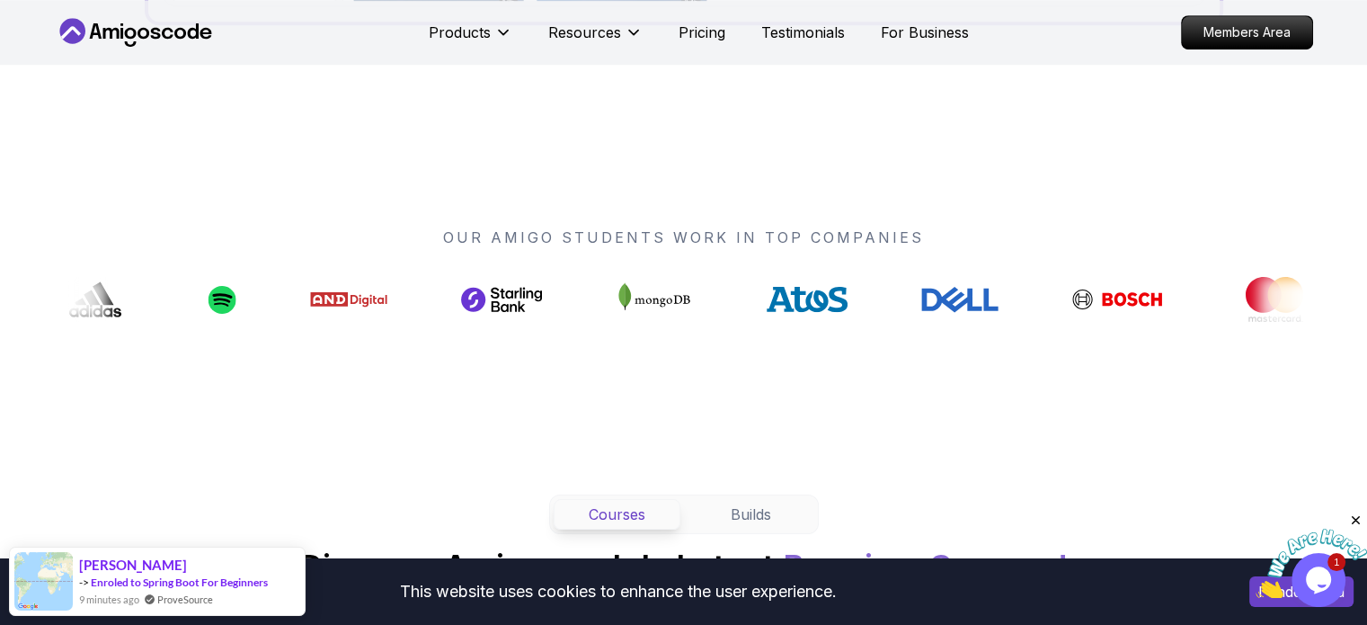
scroll to position [1365, 0]
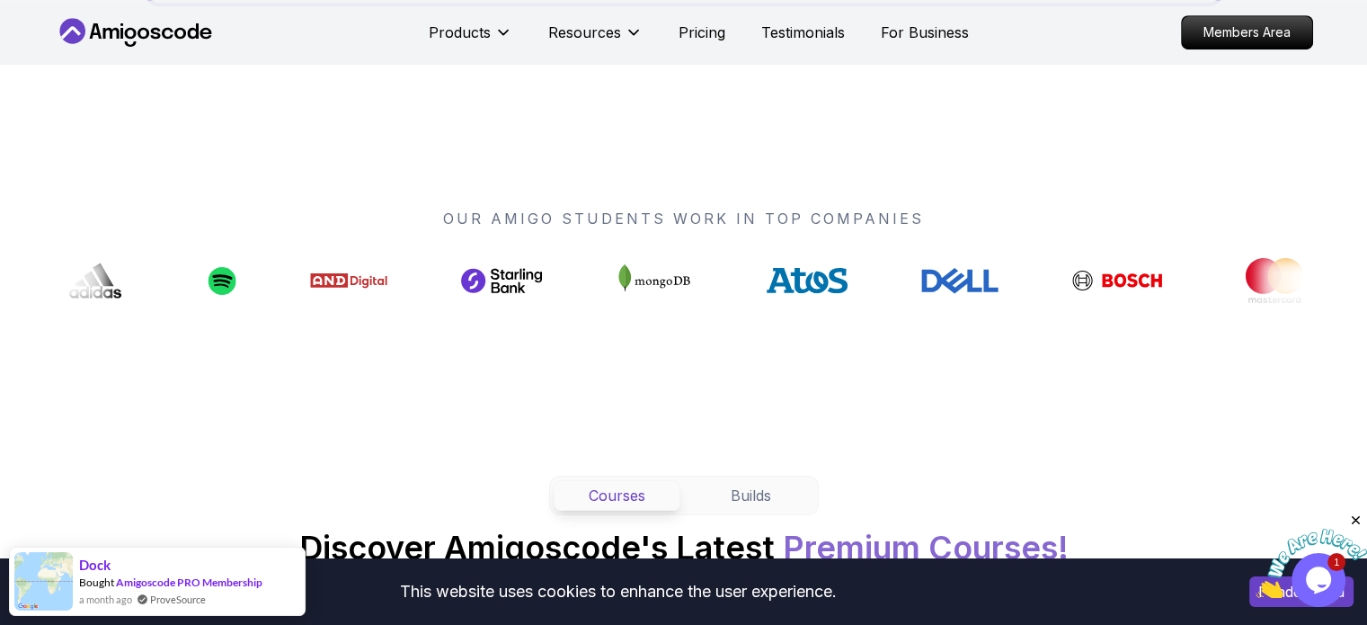
scroll to position [1274, 0]
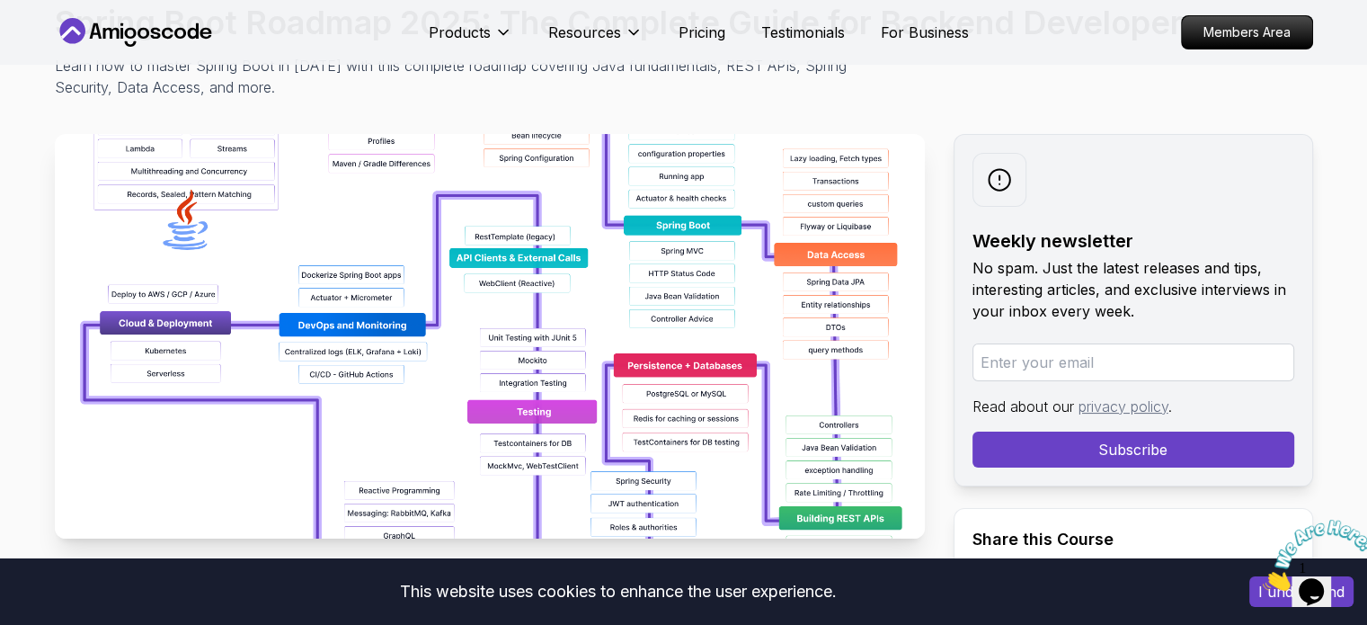
click at [449, 299] on img at bounding box center [490, 336] width 870 height 404
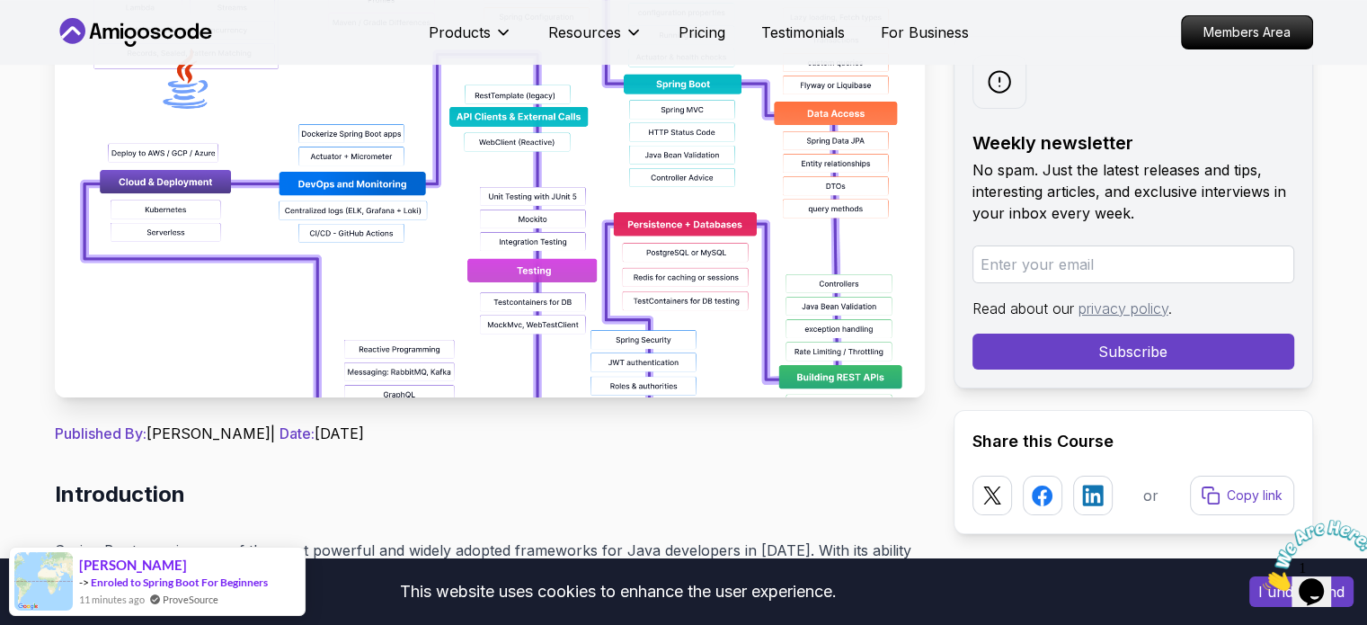
scroll to position [283, 0]
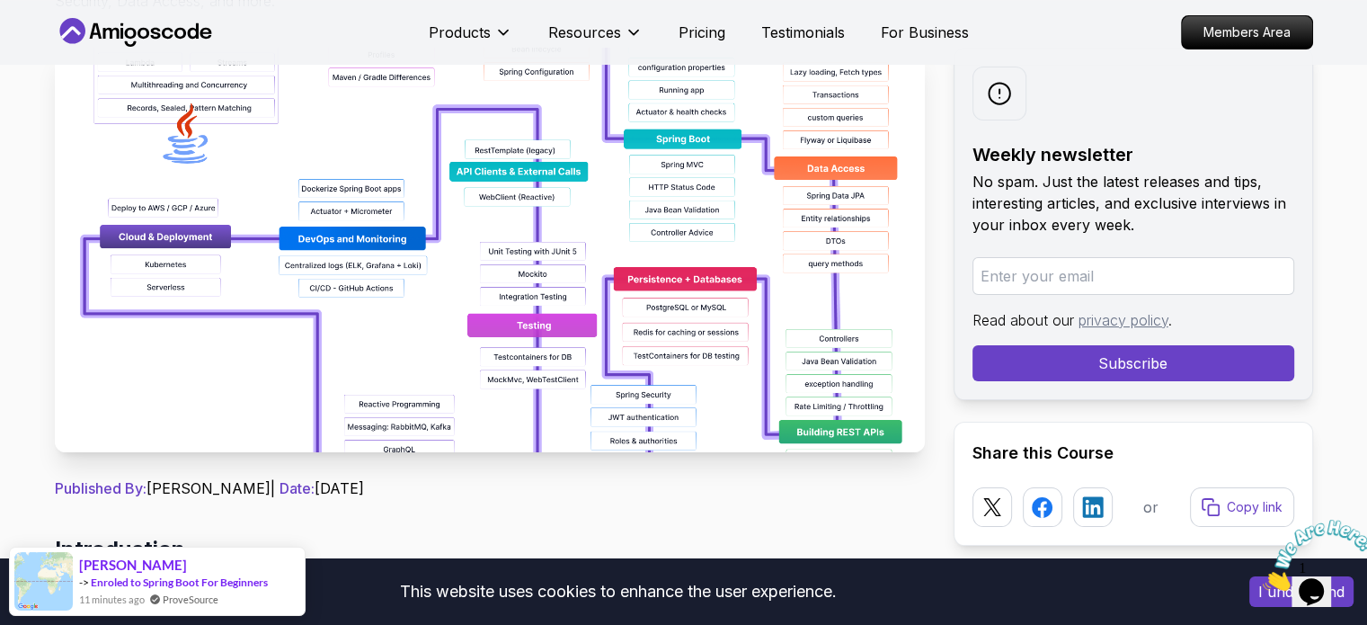
click at [475, 362] on img at bounding box center [490, 250] width 870 height 404
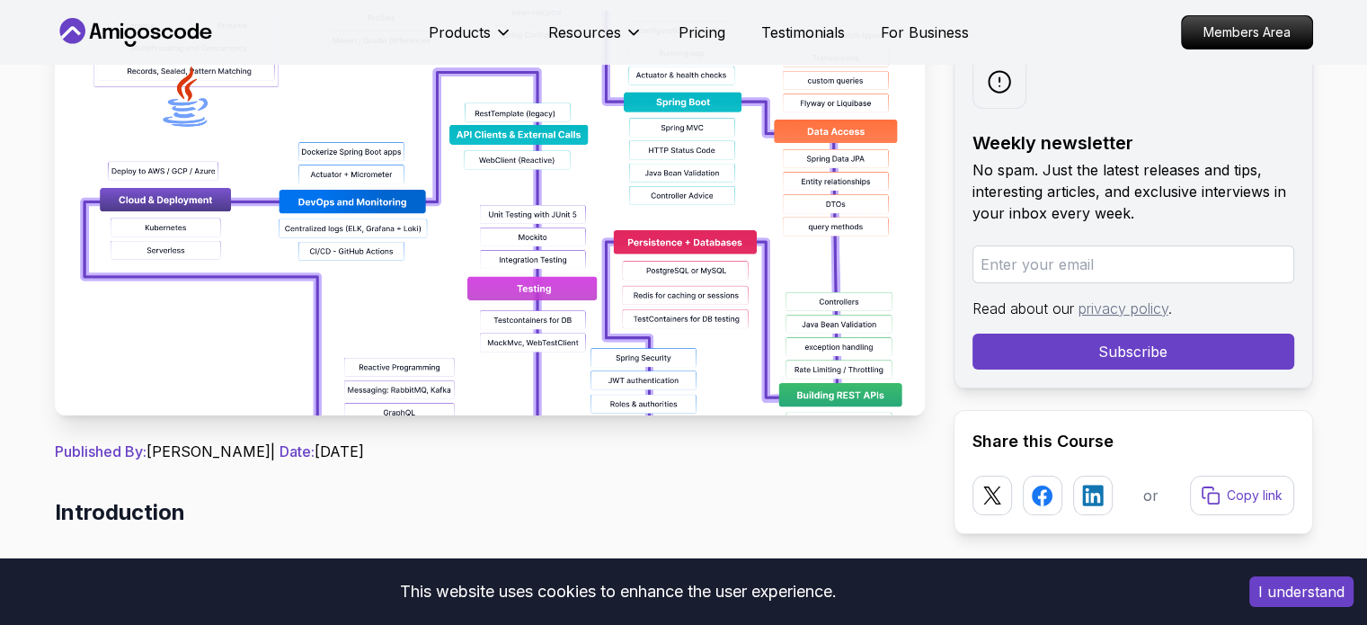
scroll to position [323, 0]
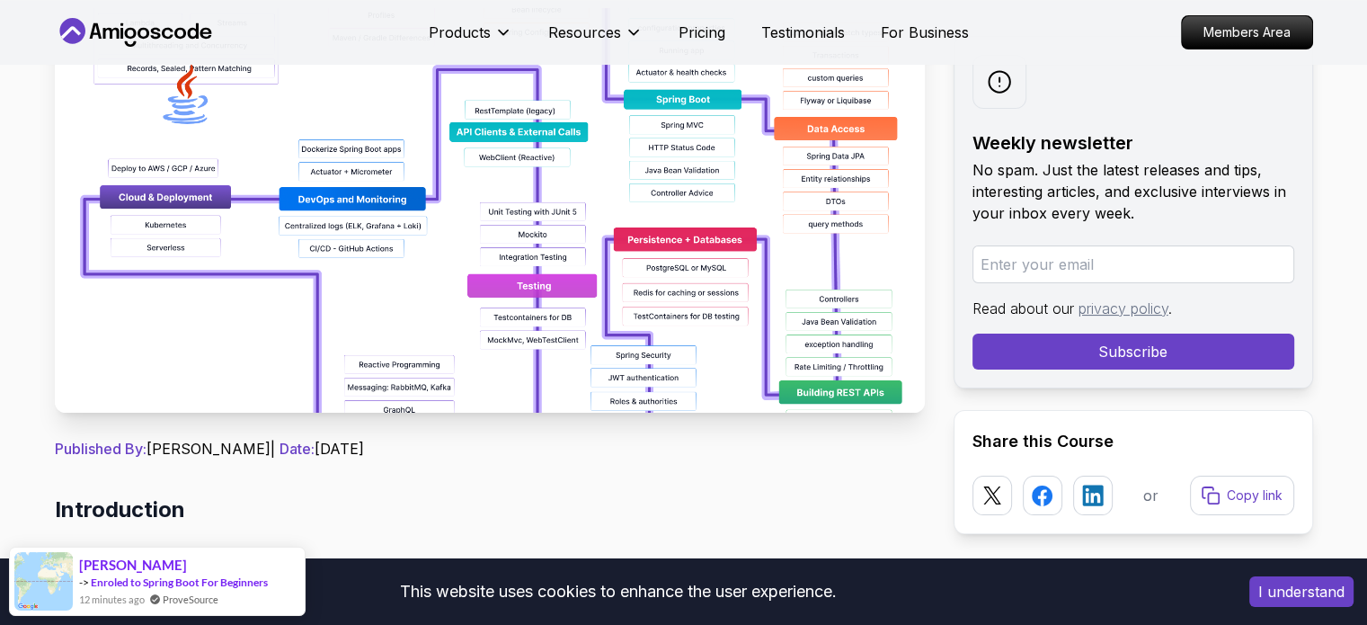
click at [554, 330] on img at bounding box center [490, 210] width 870 height 404
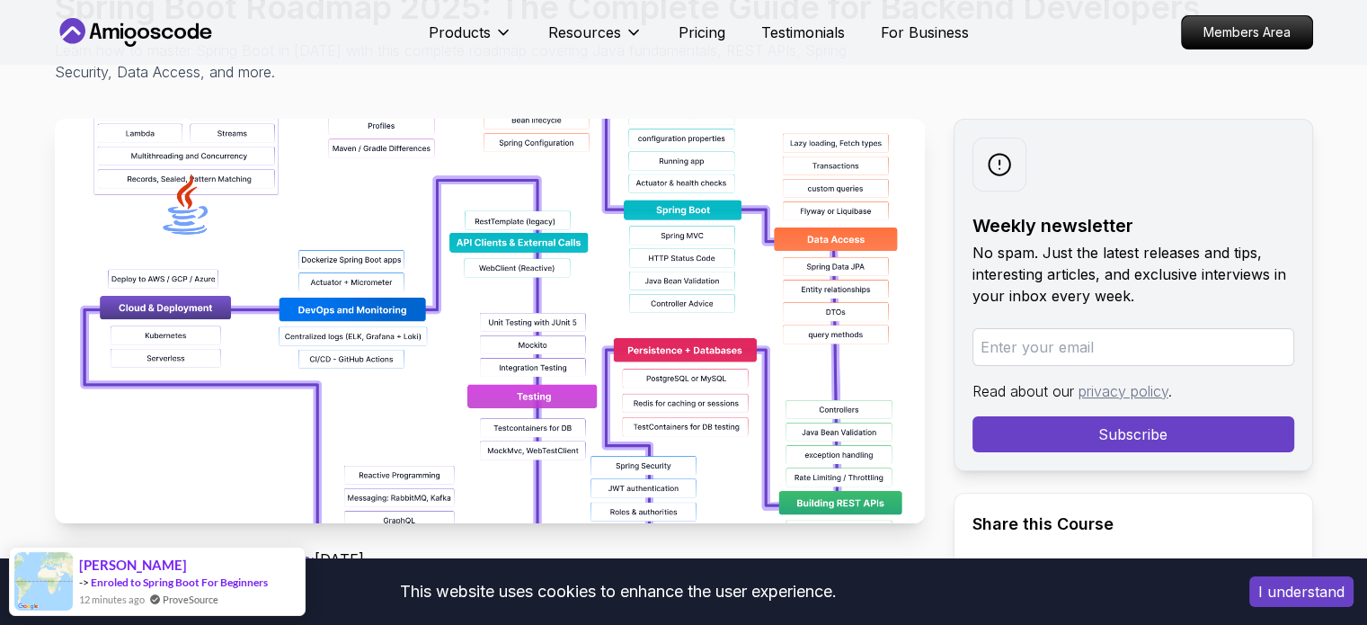
scroll to position [176, 0]
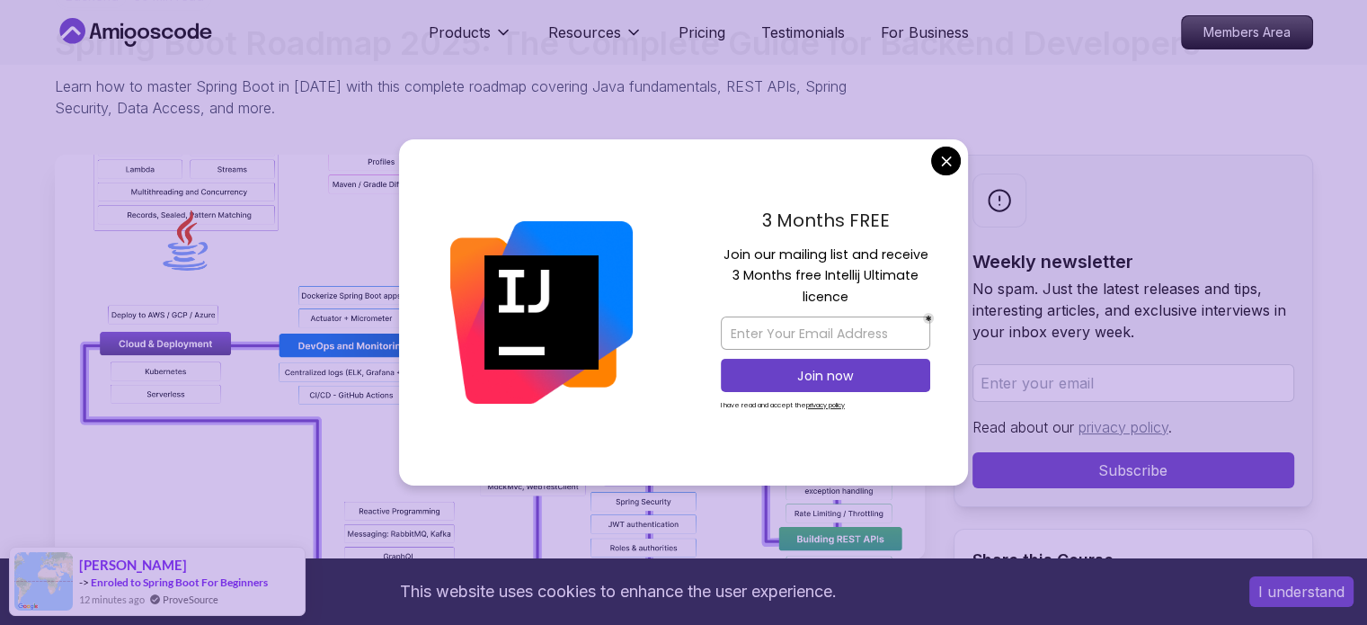
click at [207, 215] on img at bounding box center [490, 357] width 870 height 404
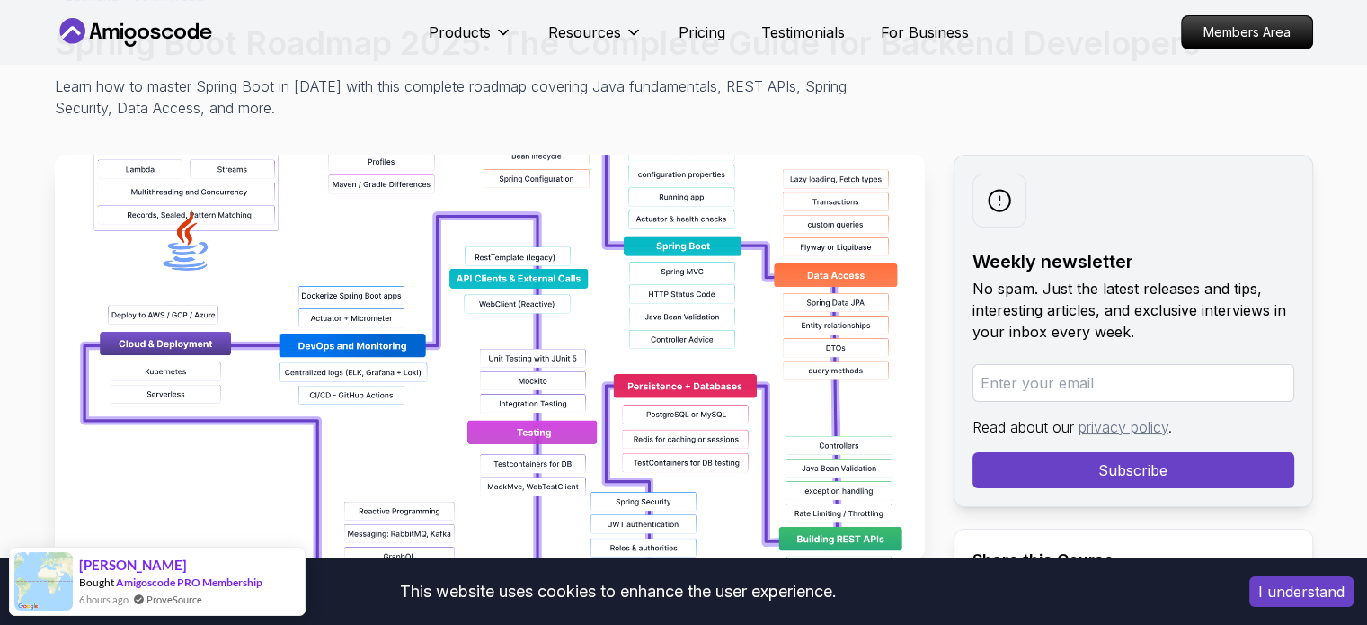
click at [662, 268] on img at bounding box center [490, 357] width 870 height 404
click at [589, 384] on img at bounding box center [490, 357] width 870 height 404
click at [419, 315] on img at bounding box center [490, 357] width 870 height 404
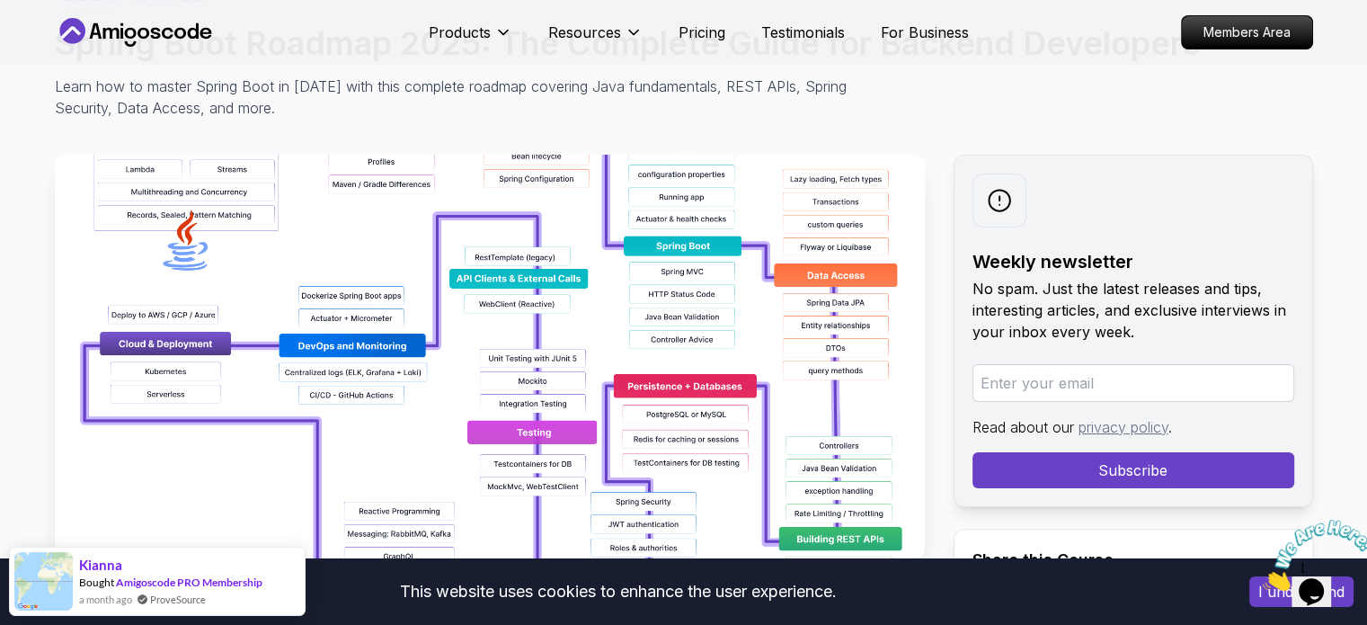
click at [419, 315] on img at bounding box center [490, 357] width 870 height 404
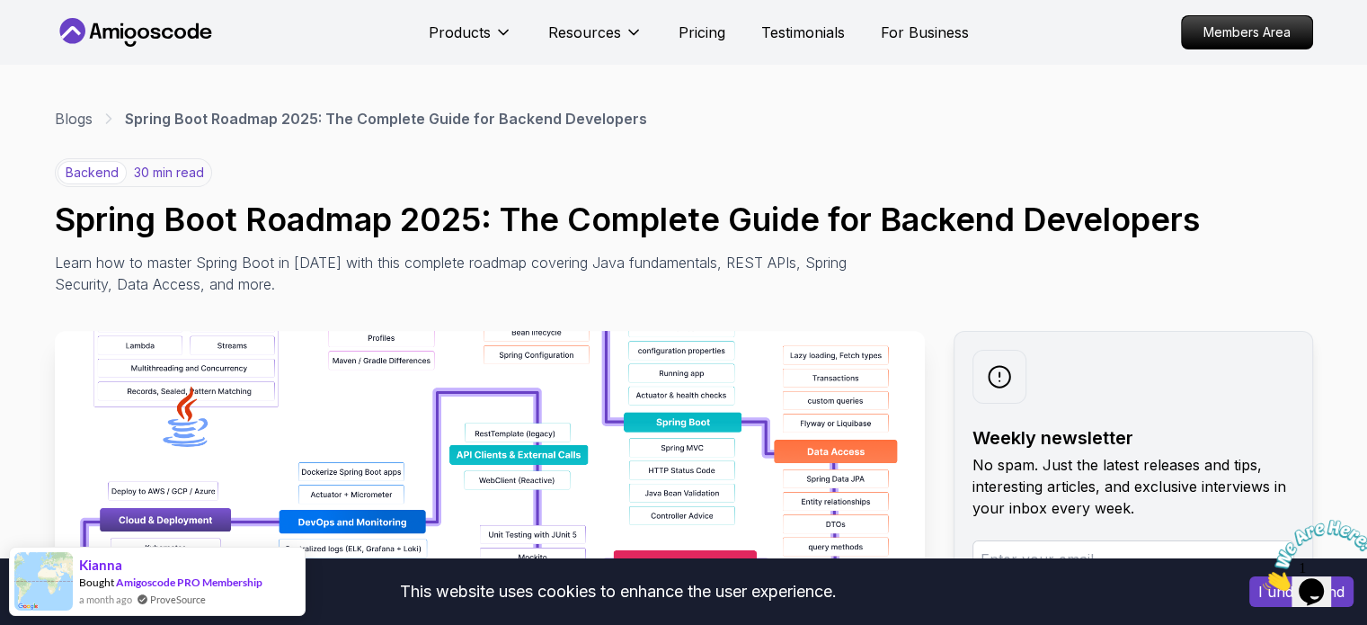
click at [474, 430] on img at bounding box center [490, 533] width 870 height 404
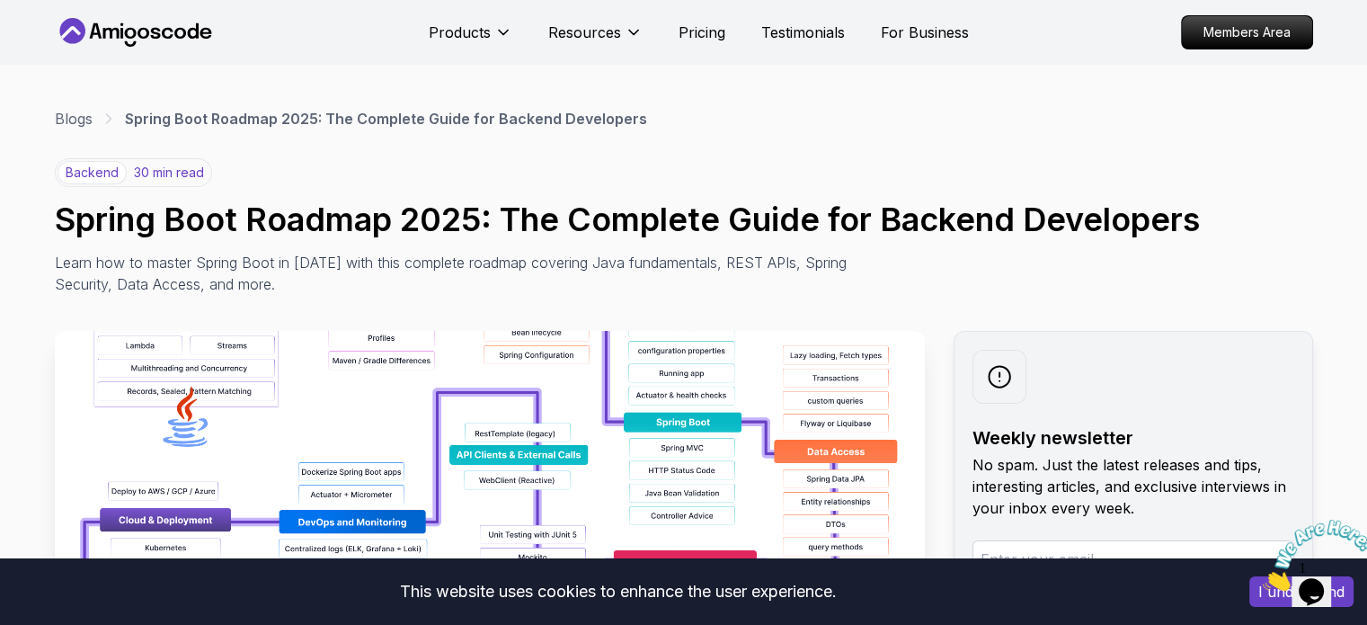
click at [332, 359] on img at bounding box center [490, 533] width 870 height 404
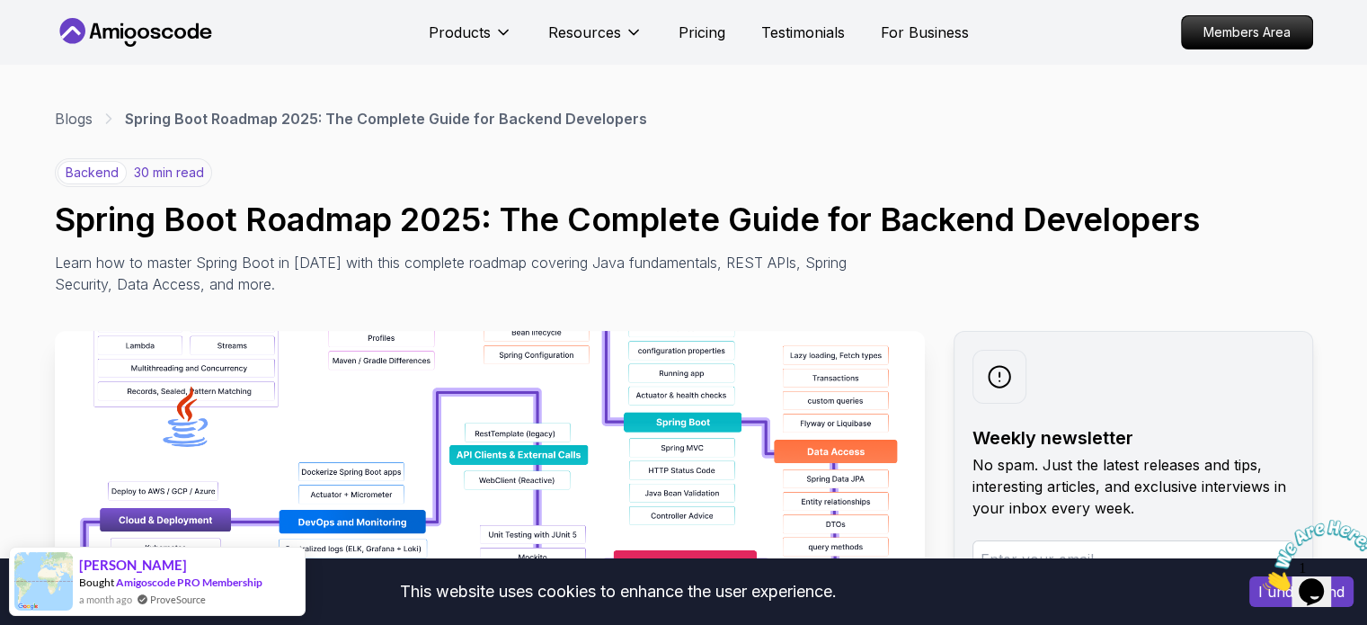
click at [332, 359] on img at bounding box center [490, 533] width 870 height 404
click at [439, 269] on p "Learn how to master Spring Boot in [DATE] with this complete roadmap covering J…" at bounding box center [457, 273] width 805 height 43
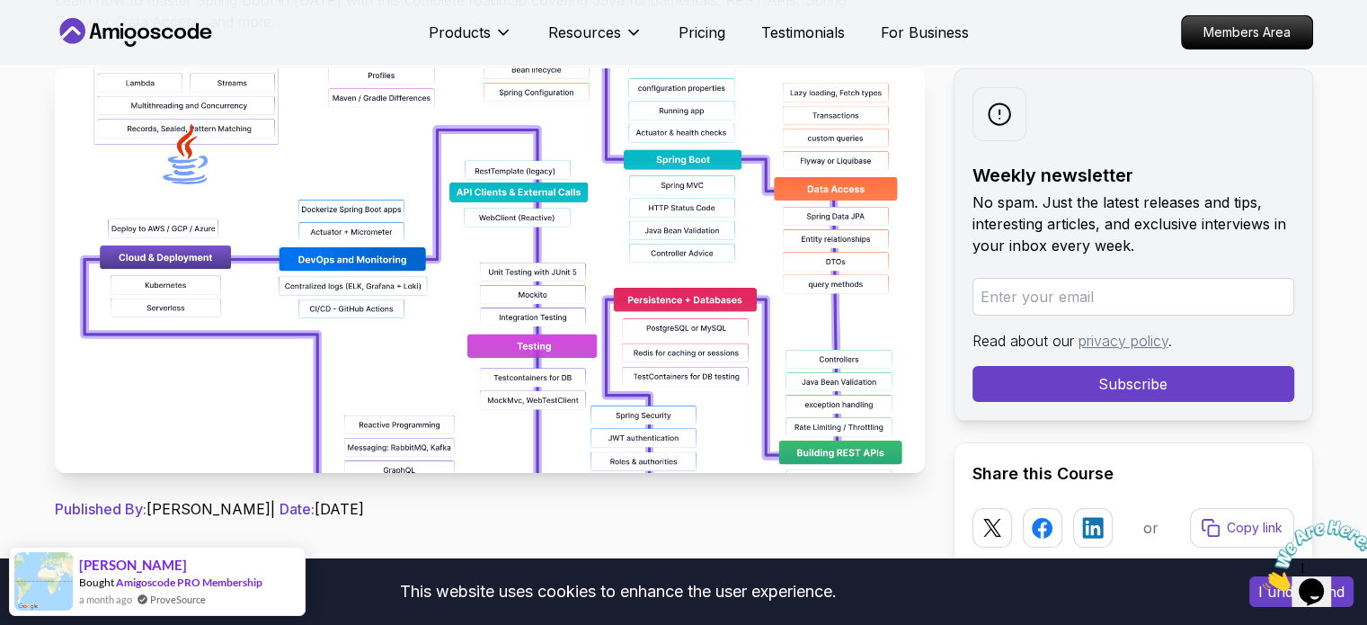
scroll to position [262, 0]
click at [475, 326] on img at bounding box center [490, 270] width 870 height 404
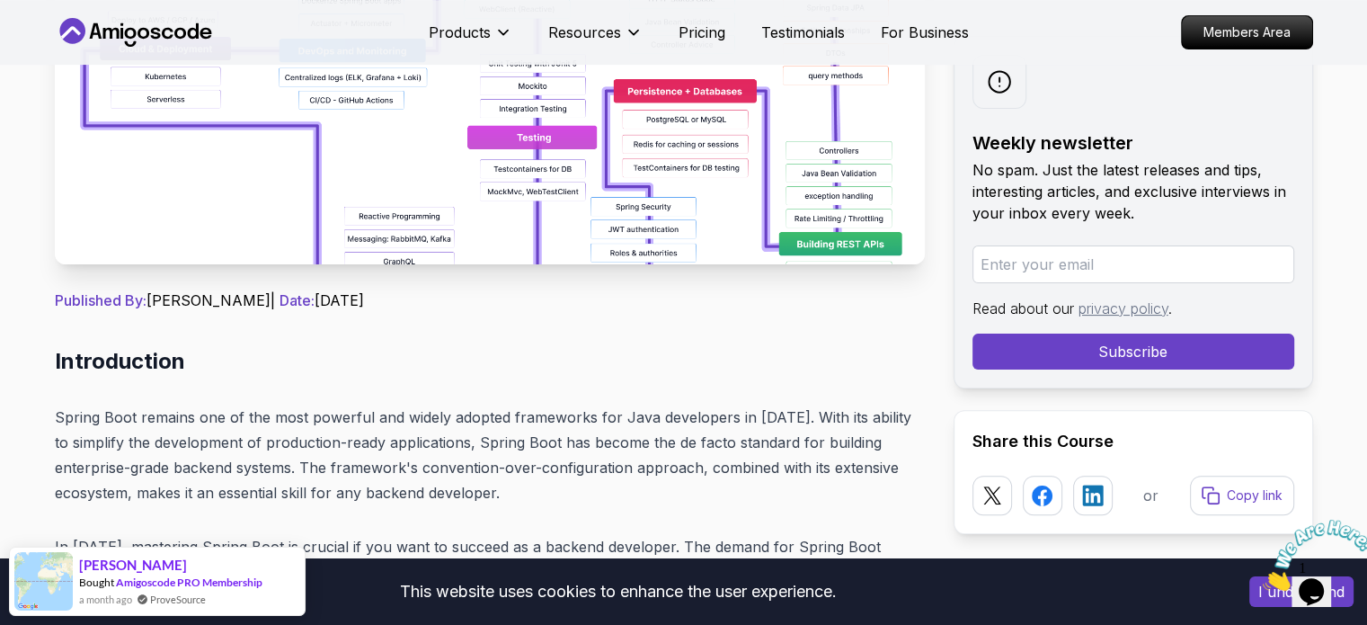
scroll to position [395, 0]
